Goal: Check status: Check status

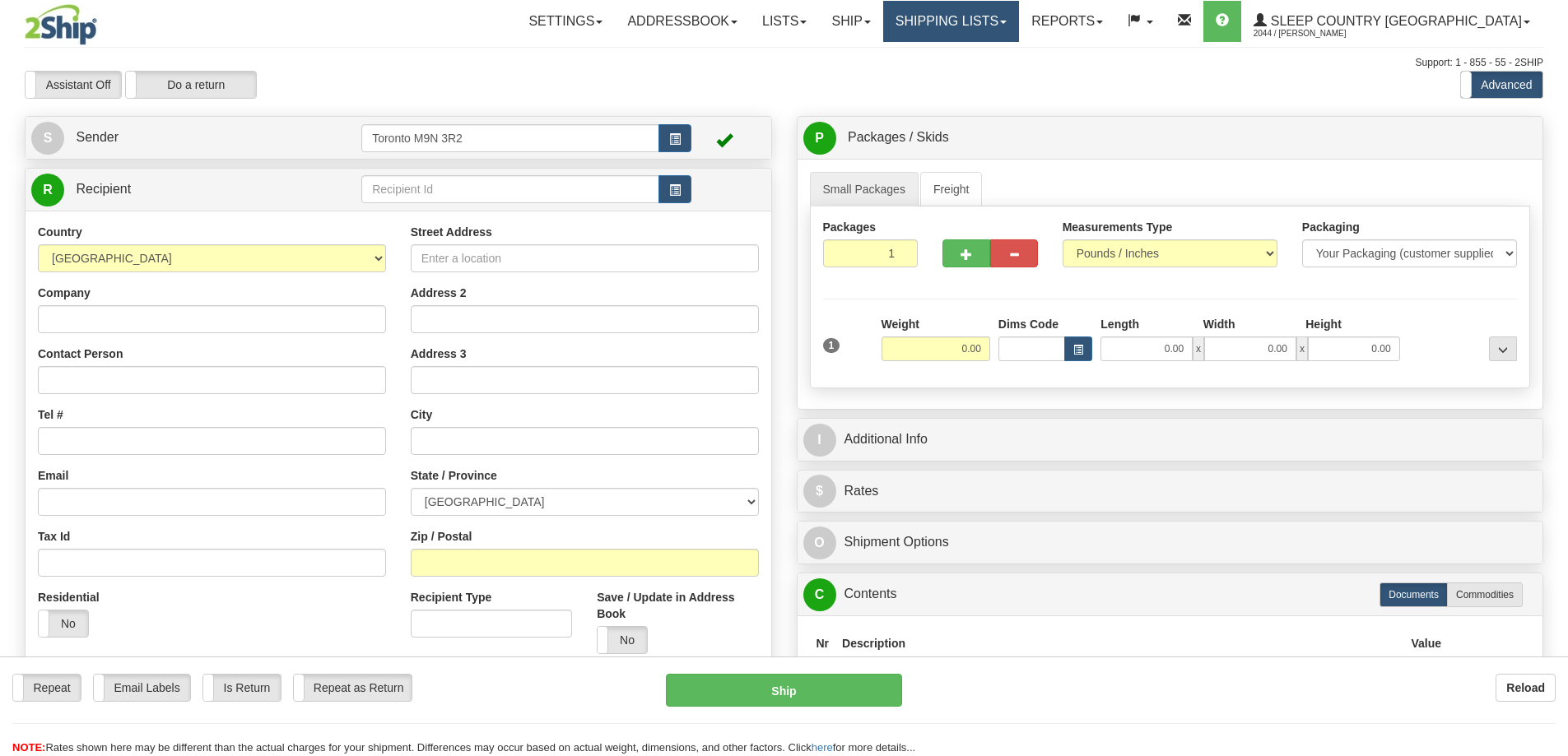
click at [1019, 16] on link "Shipping lists" at bounding box center [951, 21] width 135 height 41
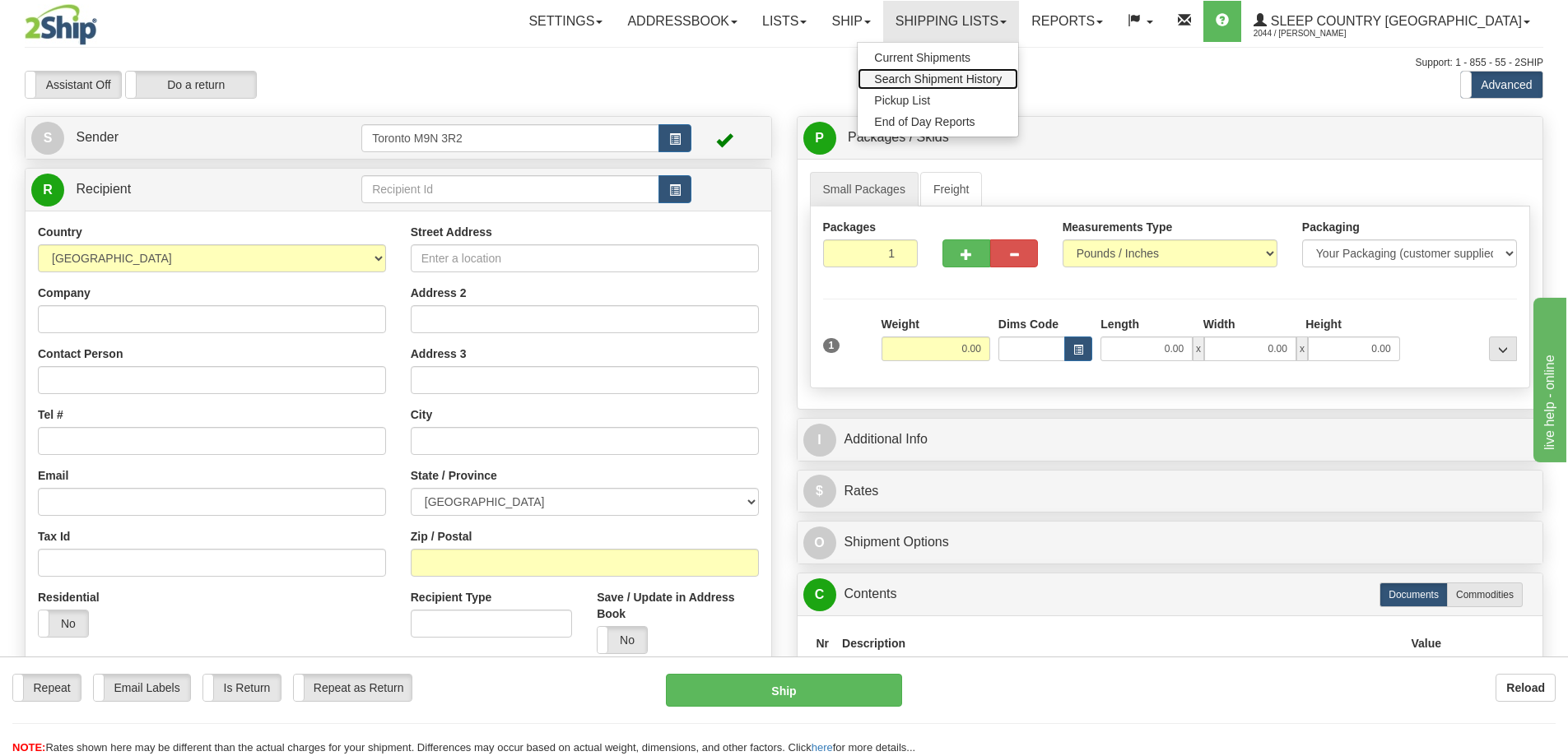
click at [983, 79] on span "Search Shipment History" at bounding box center [938, 79] width 128 height 13
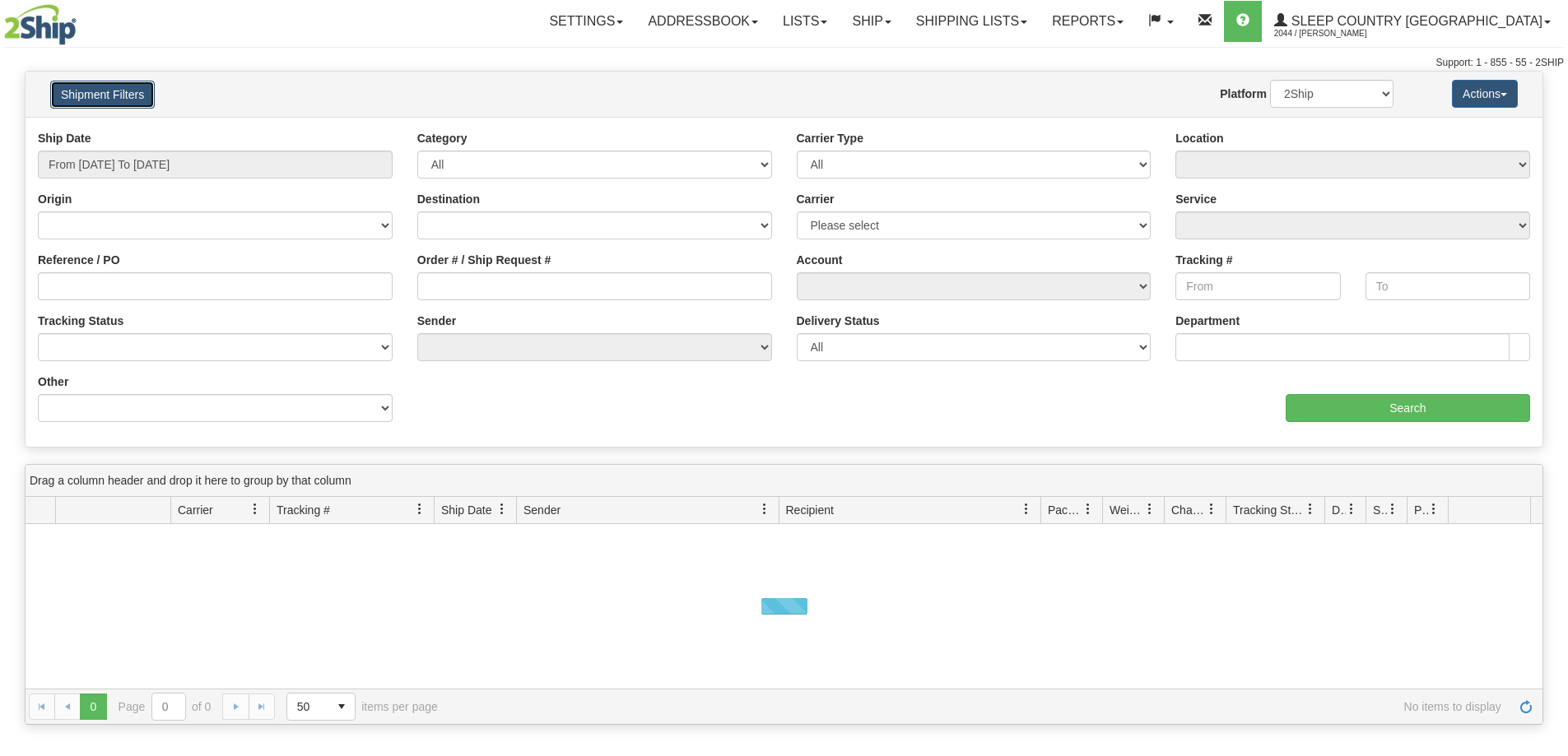
click at [115, 108] on button "Shipment Filters" at bounding box center [103, 94] width 104 height 28
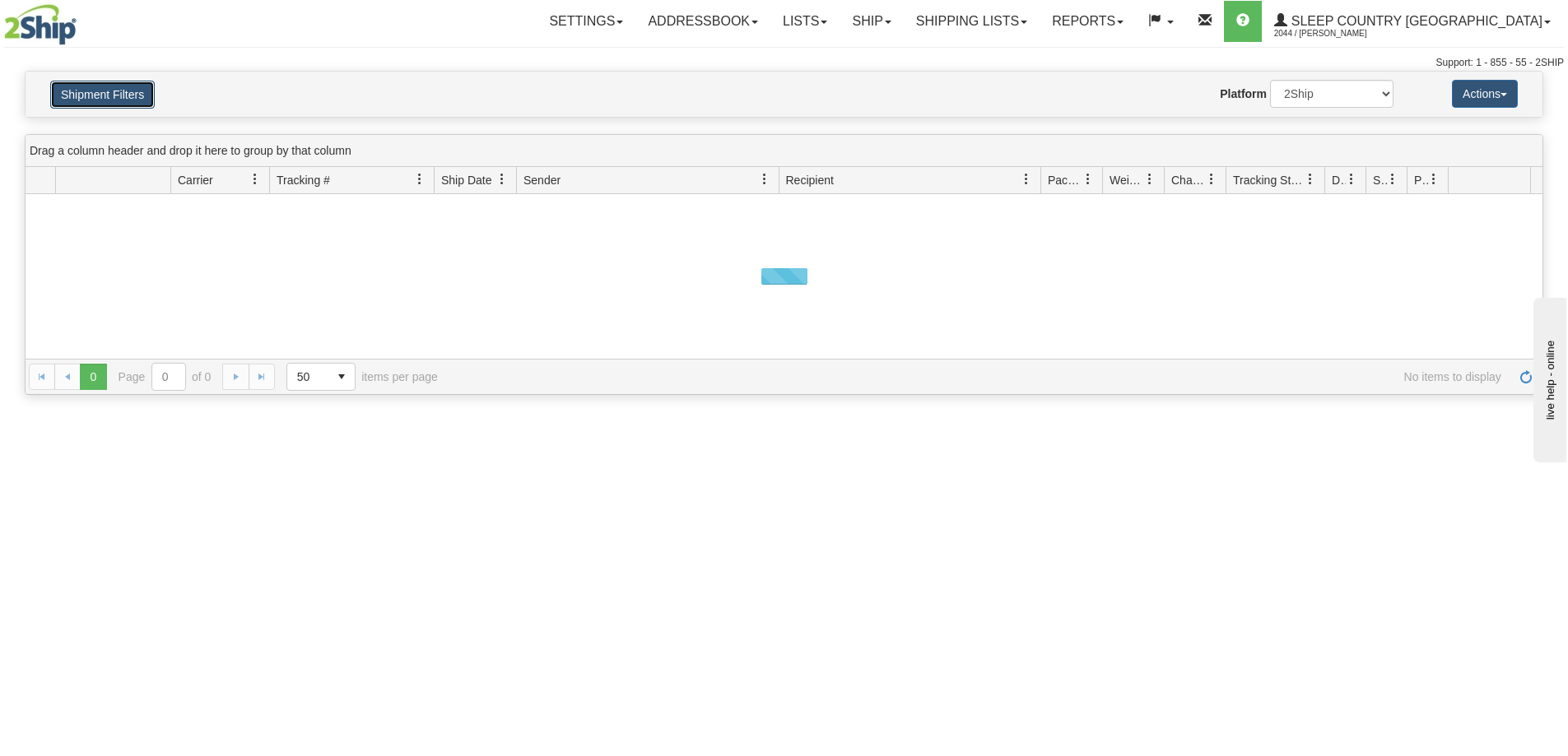
click at [106, 103] on button "Shipment Filters" at bounding box center [103, 94] width 104 height 28
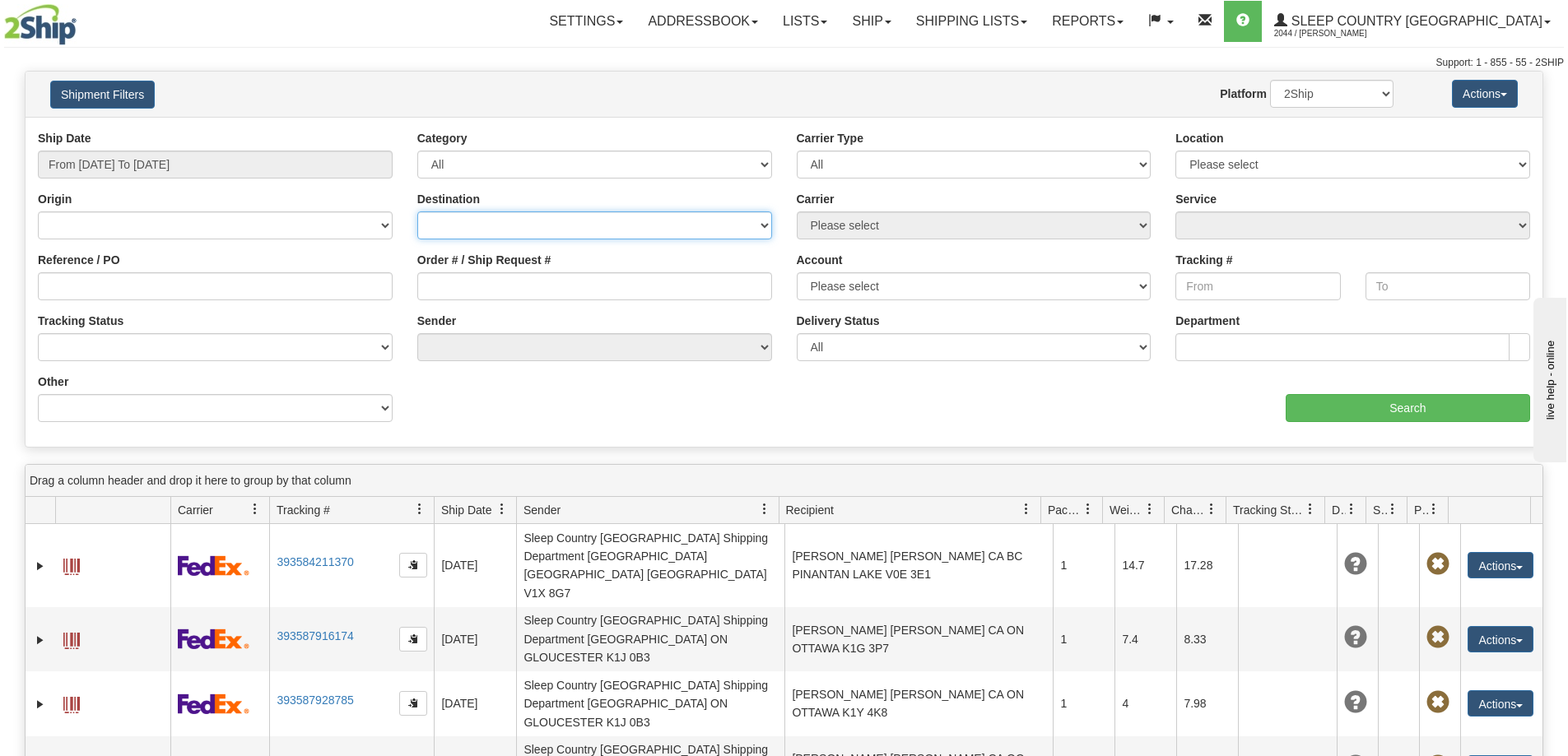
click at [488, 232] on select "[GEOGRAPHIC_DATA] [GEOGRAPHIC_DATA] [GEOGRAPHIC_DATA] [US_STATE] [GEOGRAPHIC_DA…" at bounding box center [595, 225] width 355 height 28
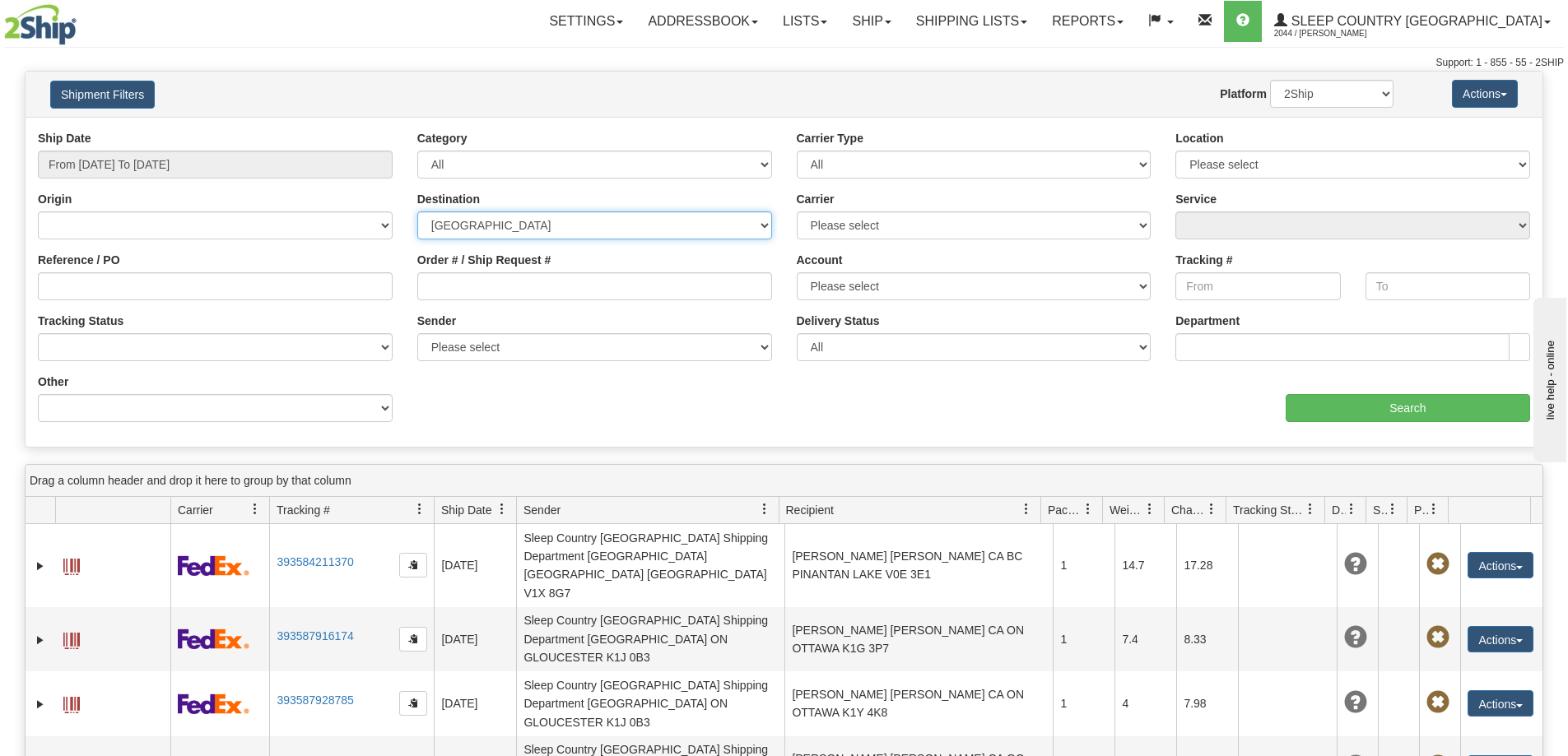
click at [417, 211] on select "[GEOGRAPHIC_DATA] [GEOGRAPHIC_DATA] [GEOGRAPHIC_DATA] [US_STATE] [GEOGRAPHIC_DA…" at bounding box center [595, 225] width 355 height 28
click at [609, 228] on select "[GEOGRAPHIC_DATA] [GEOGRAPHIC_DATA] [GEOGRAPHIC_DATA] [US_STATE] [GEOGRAPHIC_DA…" at bounding box center [595, 225] width 355 height 28
select select "CA"
click at [417, 211] on select "[GEOGRAPHIC_DATA] [GEOGRAPHIC_DATA] [GEOGRAPHIC_DATA] [US_STATE] [GEOGRAPHIC_DA…" at bounding box center [595, 225] width 355 height 28
click at [487, 229] on select "[GEOGRAPHIC_DATA] [GEOGRAPHIC_DATA] [GEOGRAPHIC_DATA] [US_STATE] [GEOGRAPHIC_DA…" at bounding box center [595, 225] width 355 height 28
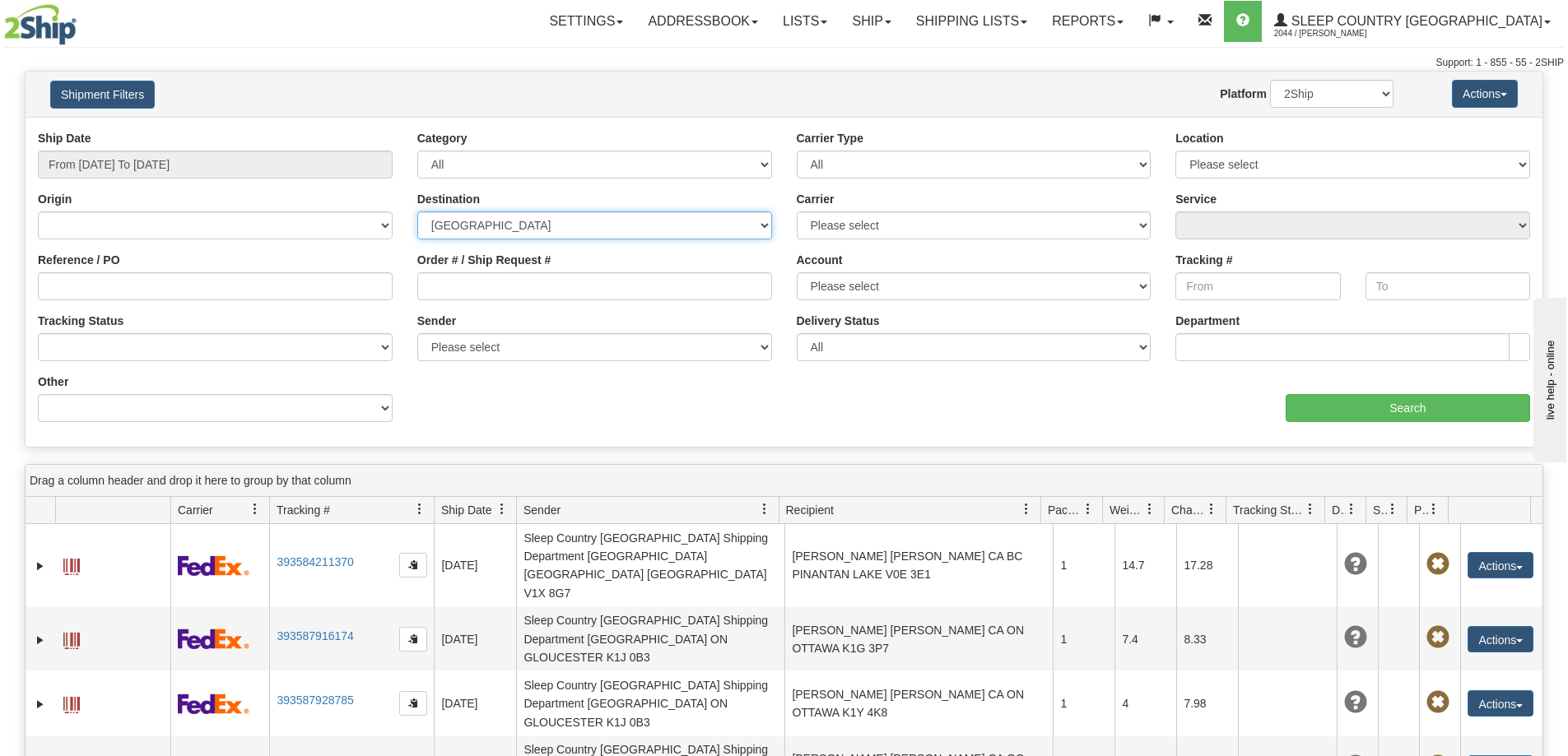
select select
click at [417, 211] on select "[GEOGRAPHIC_DATA] [GEOGRAPHIC_DATA] [GEOGRAPHIC_DATA] [US_STATE] [GEOGRAPHIC_DA…" at bounding box center [595, 225] width 355 height 28
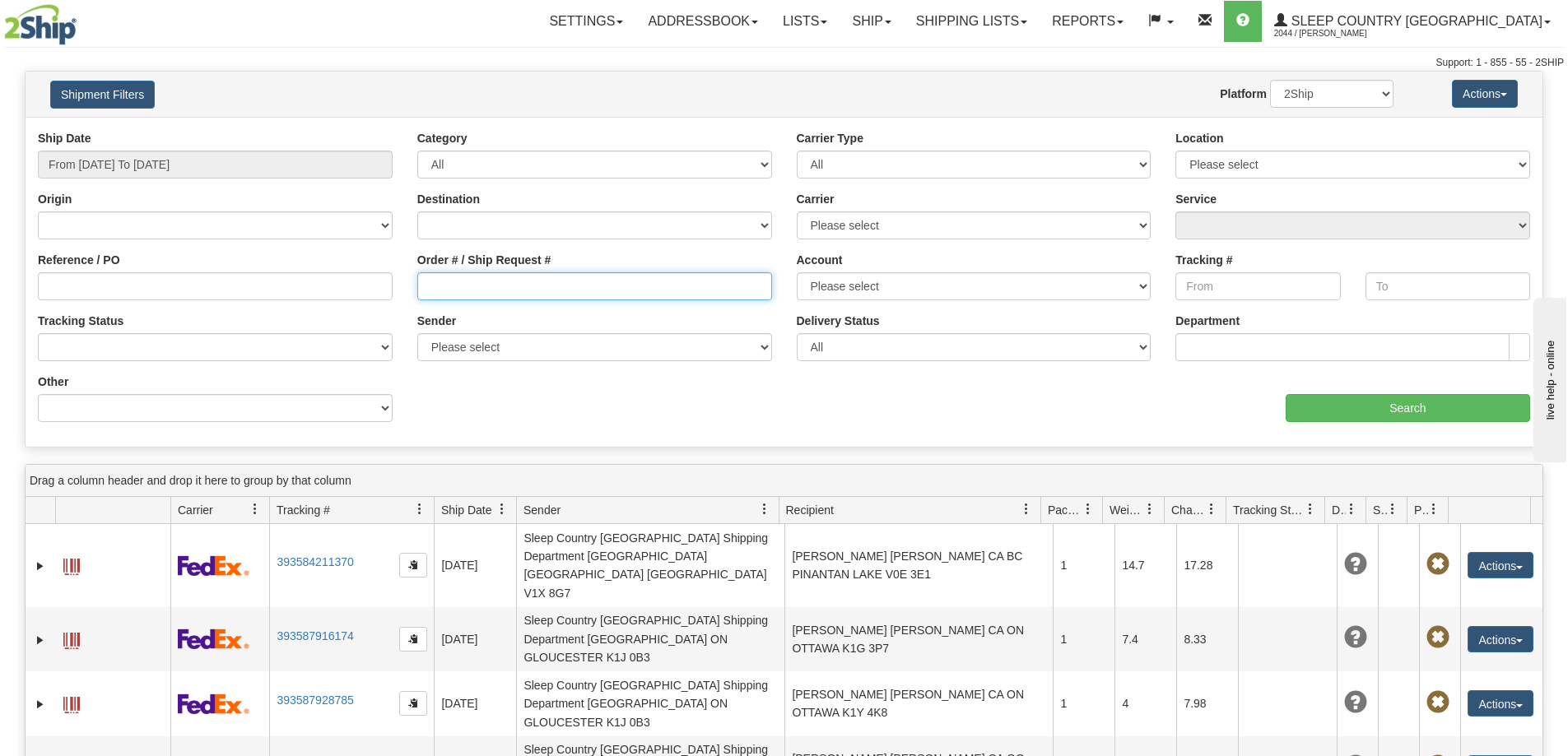
click at [511, 280] on input "Order # / Ship Request #" at bounding box center [595, 286] width 355 height 28
paste input "9000I109448"
type input "9000I109448"
click at [190, 145] on div "Ship Date From [DATE] To [DATE]" at bounding box center [215, 155] width 355 height 49
click at [190, 156] on input "From [DATE] To [DATE]" at bounding box center [215, 164] width 355 height 28
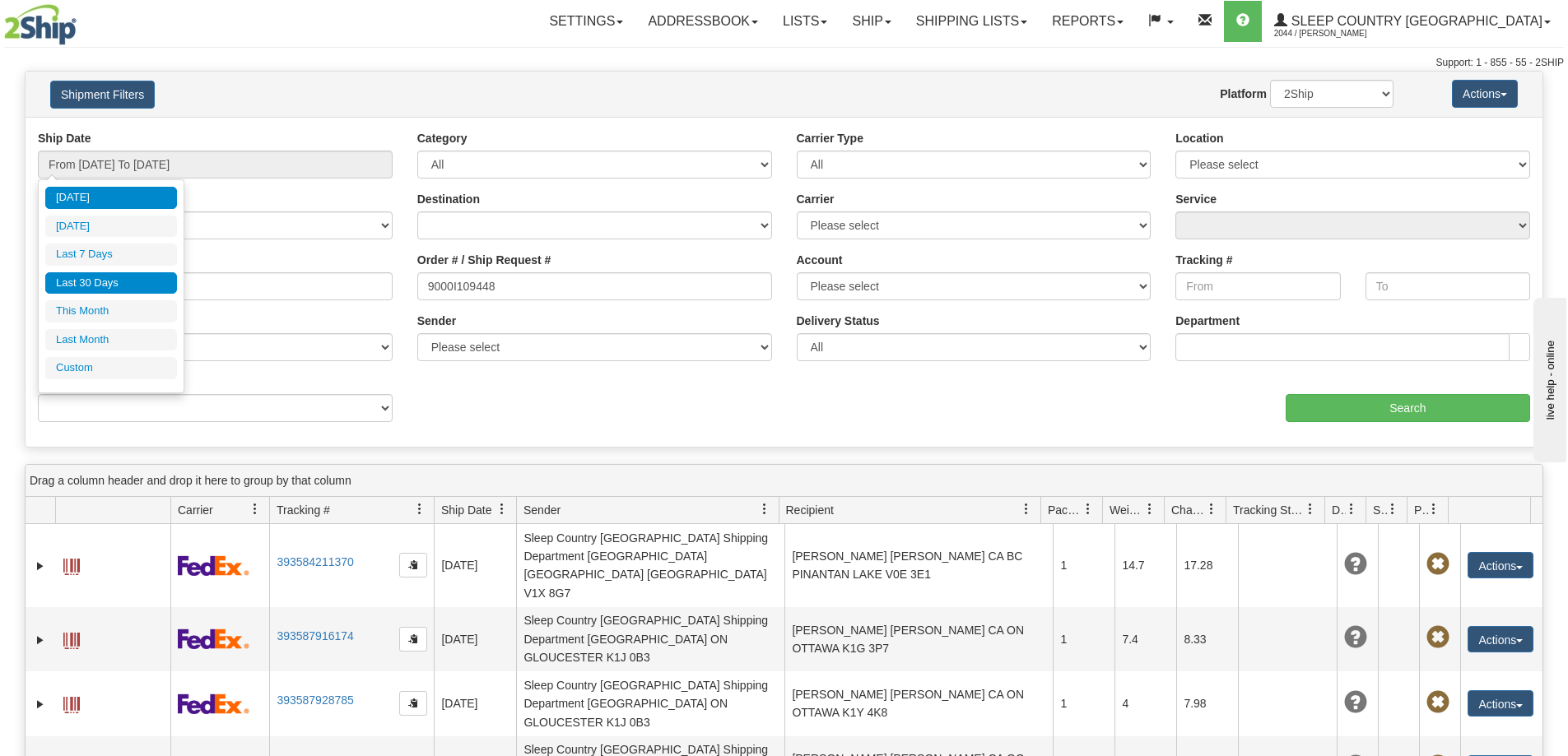
drag, startPoint x: 143, startPoint y: 267, endPoint x: 142, endPoint y: 278, distance: 11.0
click at [142, 278] on ul "[DATE] [DATE] Last 7 Days Last 30 Days This Month Last Month Custom" at bounding box center [111, 283] width 132 height 193
click at [142, 278] on li "Last 30 Days" at bounding box center [111, 283] width 132 height 22
type input "From [DATE] To [DATE]"
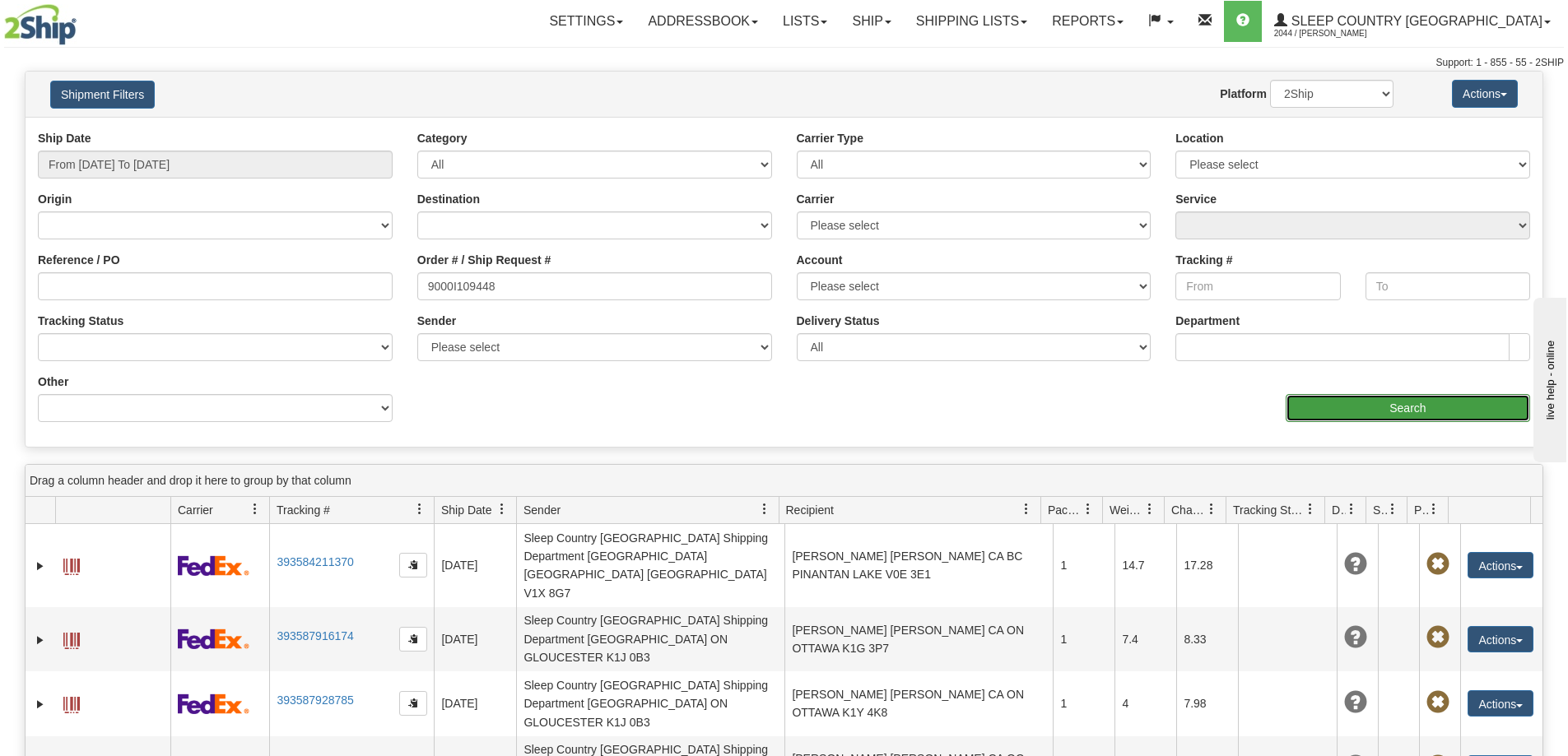
click at [1339, 408] on input "Search" at bounding box center [1407, 408] width 245 height 28
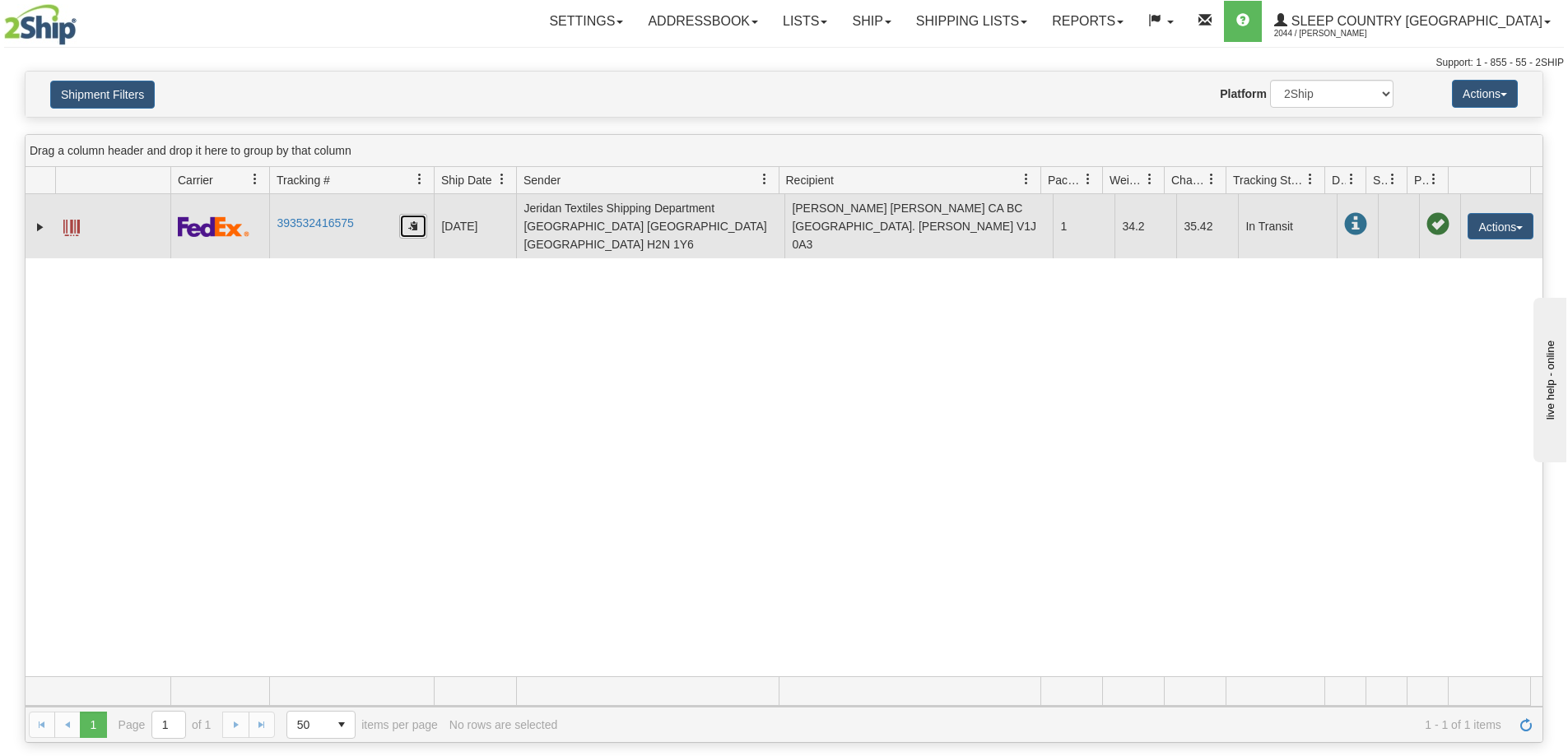
click at [418, 217] on button "button" at bounding box center [413, 225] width 28 height 24
